Goal: Task Accomplishment & Management: Use online tool/utility

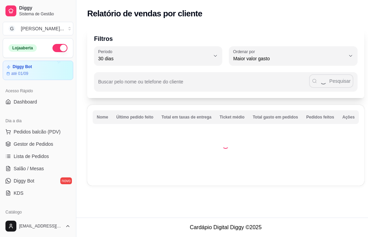
select select "30"
select select "HIGHEST_TOTAL_SPENT_WITH_ORDERS"
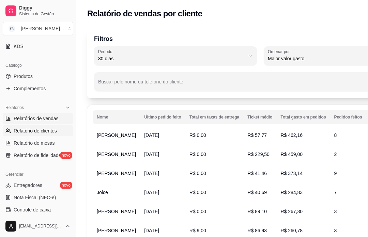
click at [12, 121] on link "Relatórios de vendas" at bounding box center [38, 118] width 71 height 11
select select "ALL"
select select "0"
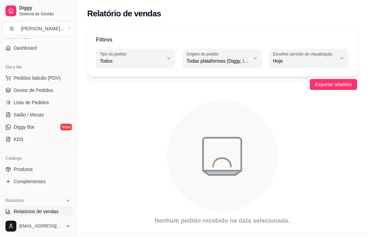
scroll to position [48, 0]
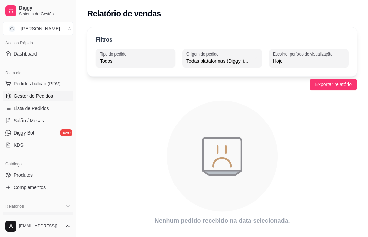
click at [21, 97] on span "Gestor de Pedidos" at bounding box center [34, 96] width 40 height 7
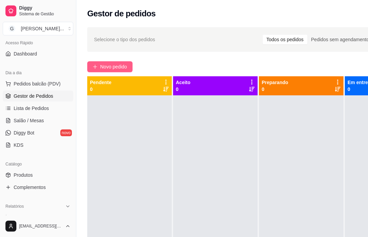
click at [127, 64] on span "Novo pedido" at bounding box center [113, 67] width 27 height 8
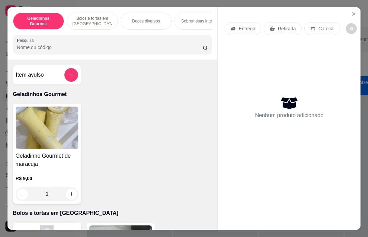
click at [44, 168] on div "R$ 9,00 0" at bounding box center [47, 184] width 63 height 33
click at [121, 192] on div "Geladinho Gourmet de maracuja R$ 9,00 0" at bounding box center [113, 154] width 200 height 100
type input "1"
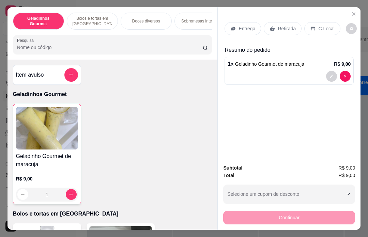
click at [288, 25] on p "Retirada" at bounding box center [287, 28] width 18 height 7
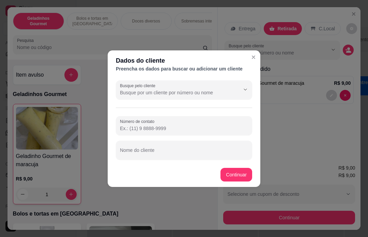
click at [277, 123] on div "Dados do cliente Preencha os dados para buscar ou adicionar um cliente Busque p…" at bounding box center [184, 118] width 368 height 237
click at [211, 94] on input "Busque pelo cliente" at bounding box center [174, 92] width 109 height 7
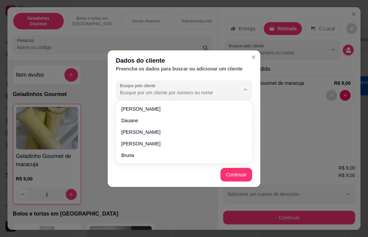
click at [281, 103] on div "Dados do cliente Preencha os dados para buscar ou adicionar um cliente Busque p…" at bounding box center [184, 118] width 368 height 237
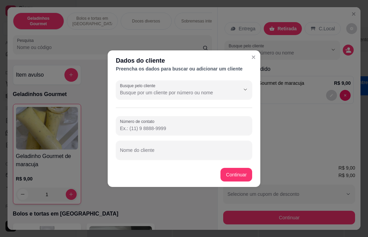
click at [187, 147] on div at bounding box center [184, 151] width 128 height 14
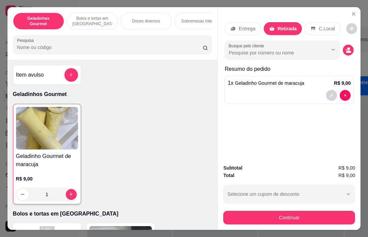
click at [245, 25] on p "Entrega" at bounding box center [247, 28] width 17 height 7
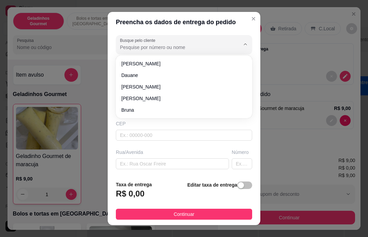
click at [181, 47] on input "Busque pelo cliente" at bounding box center [174, 47] width 109 height 7
type input "6690"
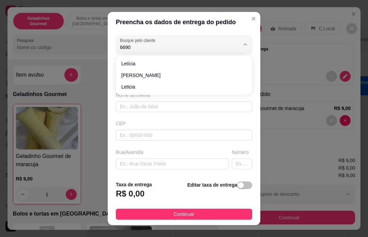
type input "11991669016"
type input "Letícia"
type input "07500000"
type input "Rua Mar Cáspio"
type input "160"
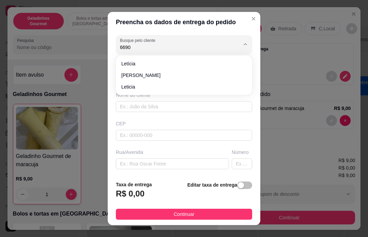
type input "Santa Isabel"
type input "Letícia"
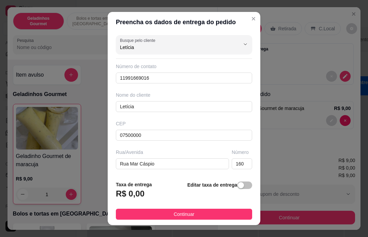
click at [172, 69] on div "Número de contato" at bounding box center [184, 66] width 136 height 7
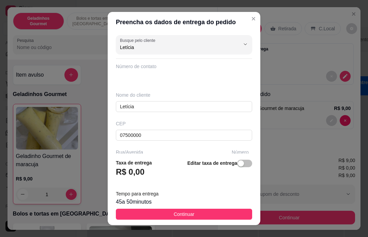
scroll to position [0, 2]
click at [174, 79] on input "11974396981" at bounding box center [184, 78] width 136 height 11
type input "11950593420"
type input "Rua dom [PERSON_NAME]"
type input "349"
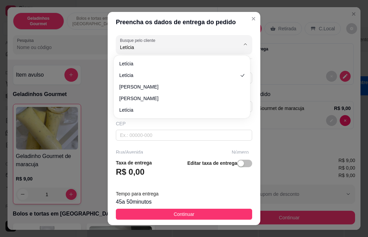
click at [162, 108] on input "Letícia" at bounding box center [184, 106] width 136 height 11
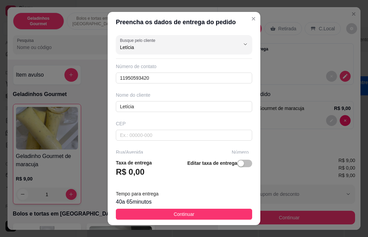
click at [251, 25] on header "Preencha os dados de entrega do pedido" at bounding box center [184, 22] width 153 height 20
click at [254, 28] on header "Preencha os dados de entrega do pedido" at bounding box center [184, 22] width 153 height 20
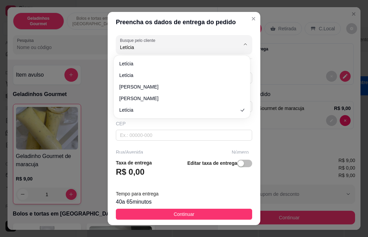
click at [236, 126] on div "CEP" at bounding box center [184, 123] width 136 height 7
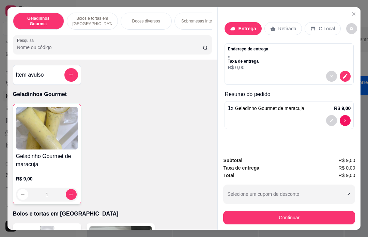
click at [356, 11] on icon "Close" at bounding box center [353, 13] width 5 height 5
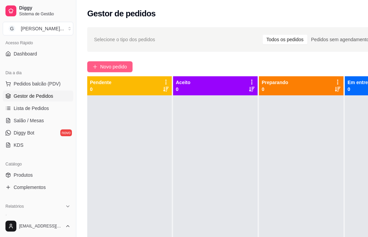
click at [117, 64] on span "Novo pedido" at bounding box center [113, 67] width 27 height 8
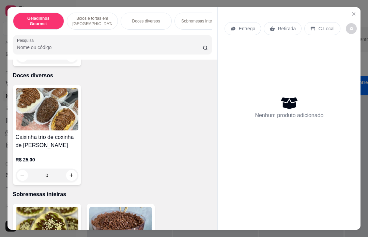
scroll to position [466, 0]
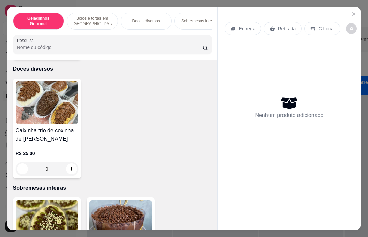
click at [64, 132] on h4 "Caixinha trio de coxinha de [PERSON_NAME]" at bounding box center [47, 135] width 63 height 16
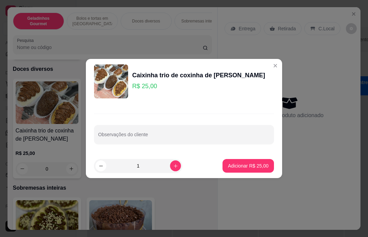
click at [251, 163] on p "Adicionar R$ 25,00" at bounding box center [248, 166] width 41 height 7
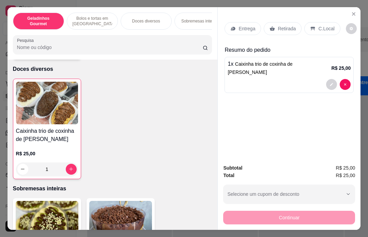
type input "1"
click at [287, 25] on p "Retirada" at bounding box center [287, 28] width 18 height 7
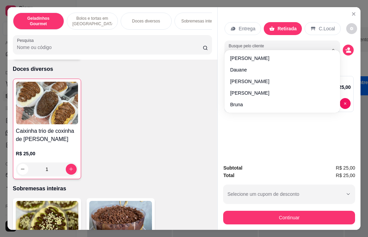
click at [327, 159] on div "Entrega Retirada C.Local Busque pelo cliente Resumo do pedido 1 x Caixinha trio…" at bounding box center [289, 83] width 143 height 152
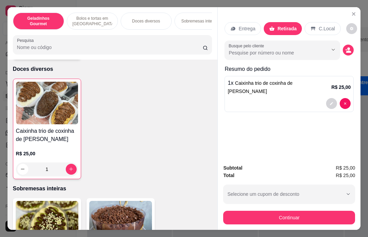
click at [350, 9] on button "Close" at bounding box center [354, 14] width 11 height 11
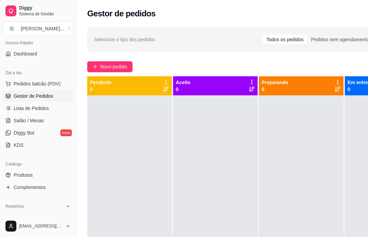
click at [284, 132] on div at bounding box center [301, 214] width 85 height 237
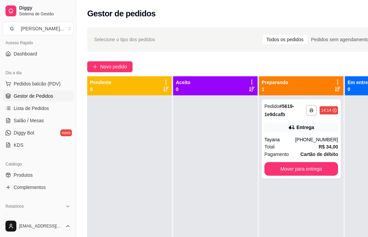
click at [317, 170] on div "Mover para entrega" at bounding box center [302, 169] width 74 height 14
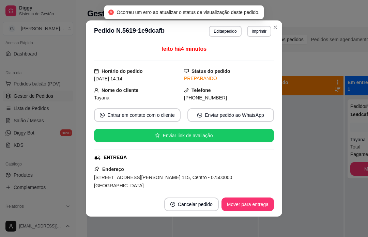
click at [256, 199] on button "Mover para entrega" at bounding box center [248, 205] width 53 height 14
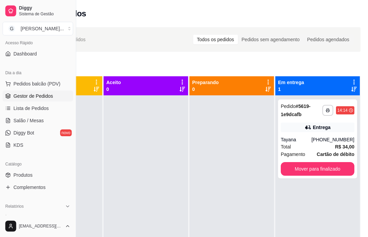
scroll to position [0, 73]
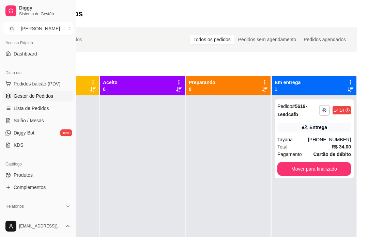
click at [32, 106] on span "Lista de Pedidos" at bounding box center [31, 108] width 35 height 7
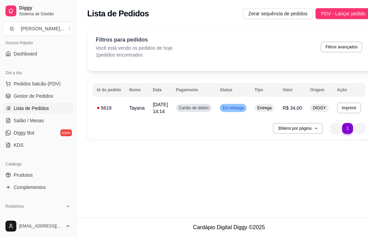
click at [38, 97] on span "Gestor de Pedidos" at bounding box center [34, 96] width 40 height 7
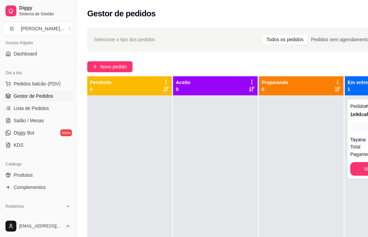
click at [111, 62] on button "Novo pedido" at bounding box center [109, 66] width 45 height 11
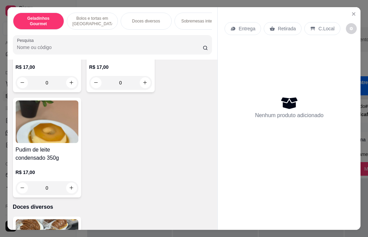
scroll to position [354, 0]
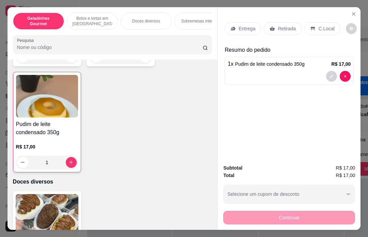
type input "1"
click at [283, 22] on div "Retirada" at bounding box center [283, 28] width 38 height 13
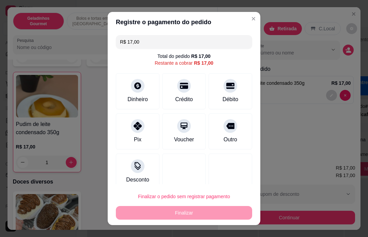
click at [234, 89] on icon at bounding box center [230, 86] width 8 height 8
type input "R$ 0,00"
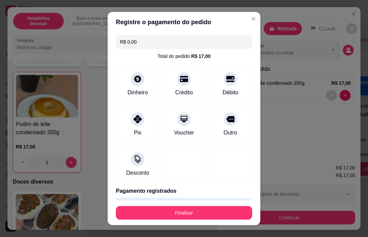
click at [194, 216] on div "Finalizar" at bounding box center [184, 213] width 136 height 14
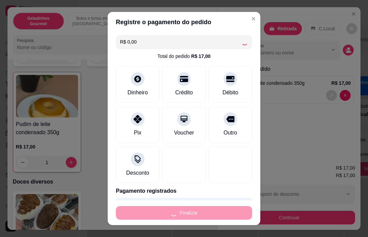
type input "0"
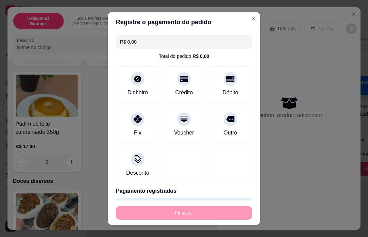
type input "-R$ 17,00"
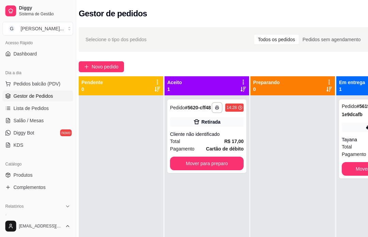
scroll to position [0, 9]
click at [223, 167] on div "Mover para preparo" at bounding box center [207, 164] width 74 height 14
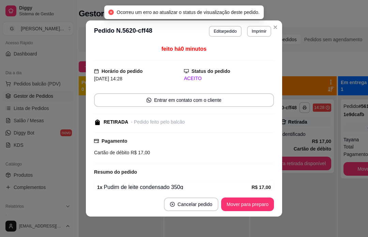
click at [247, 205] on div "Mover para preparo" at bounding box center [247, 205] width 53 height 14
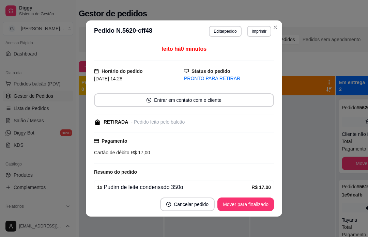
click at [293, 193] on div at bounding box center [293, 214] width 85 height 237
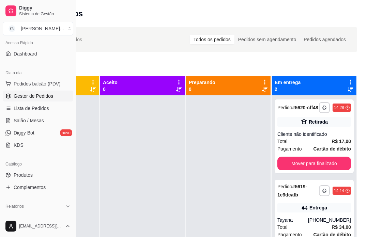
scroll to position [0, 0]
click at [335, 167] on div "Mover para finalizado" at bounding box center [315, 164] width 74 height 14
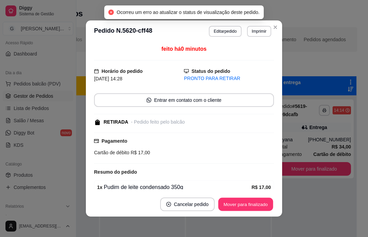
click at [263, 206] on div "Mover para finalizado" at bounding box center [246, 205] width 57 height 14
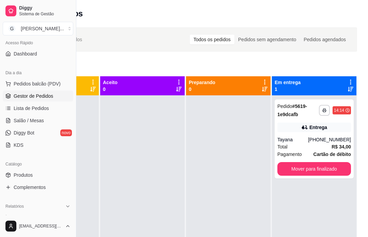
click at [278, 27] on div "Selecione o tipo dos pedidos Todos os pedidos Pedidos sem agendamento Pedidos a…" at bounding box center [185, 39] width 343 height 25
click at [328, 169] on div "Mover para finalizado" at bounding box center [315, 169] width 74 height 14
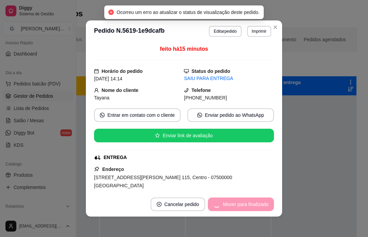
click at [259, 203] on div "Mover para finalizado" at bounding box center [241, 205] width 66 height 14
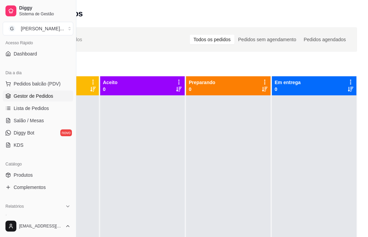
click at [276, 24] on div "Selecione o tipo dos pedidos Todos os pedidos Pedidos sem agendamento Pedidos a…" at bounding box center [185, 172] width 365 height 299
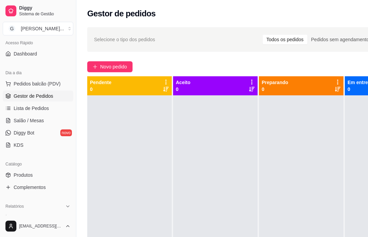
click at [118, 61] on button "Novo pedido" at bounding box center [109, 66] width 45 height 11
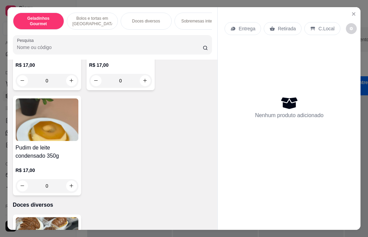
scroll to position [342, 0]
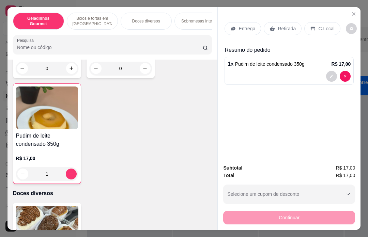
type input "1"
click at [292, 25] on p "Retirada" at bounding box center [287, 28] width 18 height 7
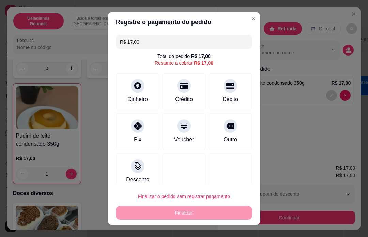
click at [225, 88] on div at bounding box center [231, 86] width 14 height 14
type input "R$ 0,00"
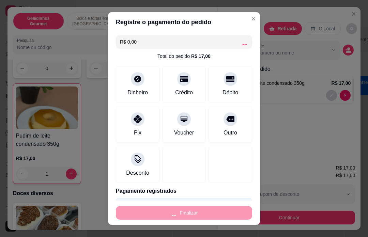
type input "0"
type input "-R$ 17,00"
